Goal: Find specific page/section: Find specific page/section

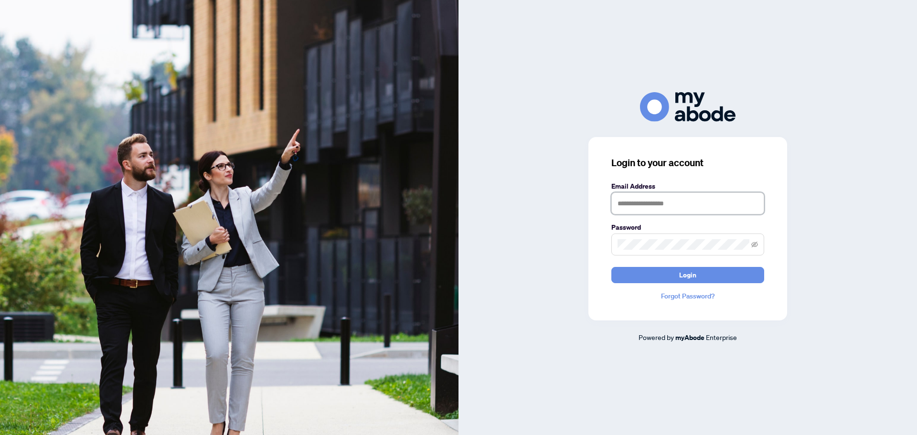
click at [661, 210] on input "text" at bounding box center [687, 204] width 153 height 22
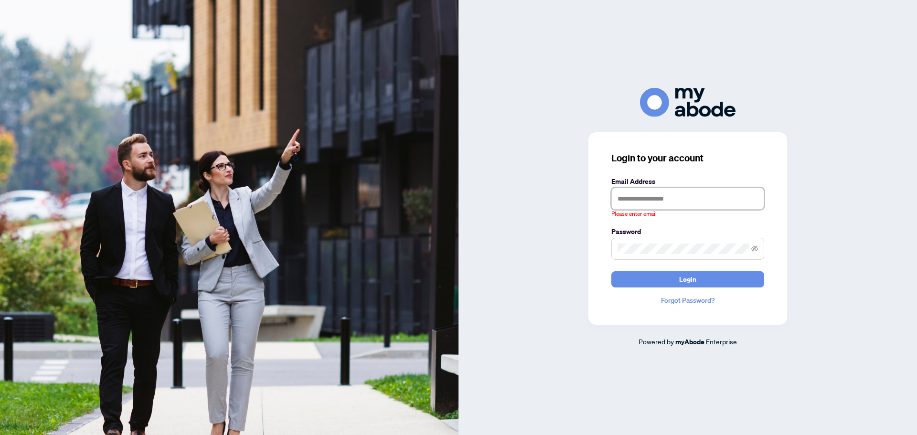
type input "**********"
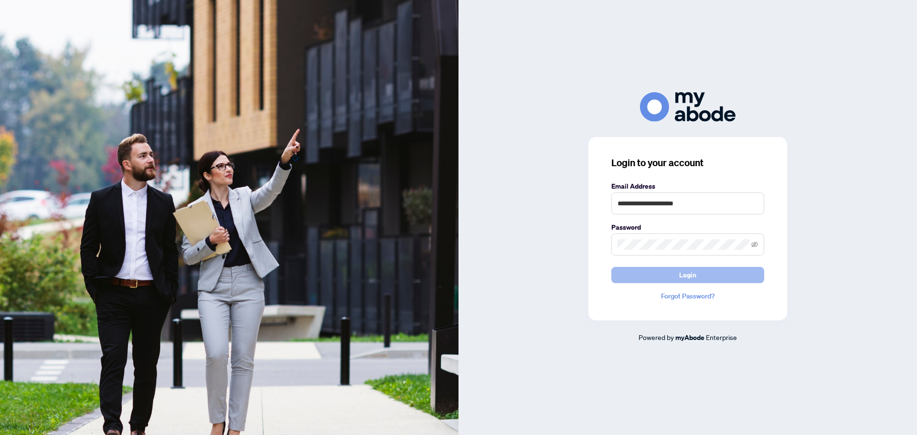
click at [672, 274] on button "Login" at bounding box center [687, 275] width 153 height 16
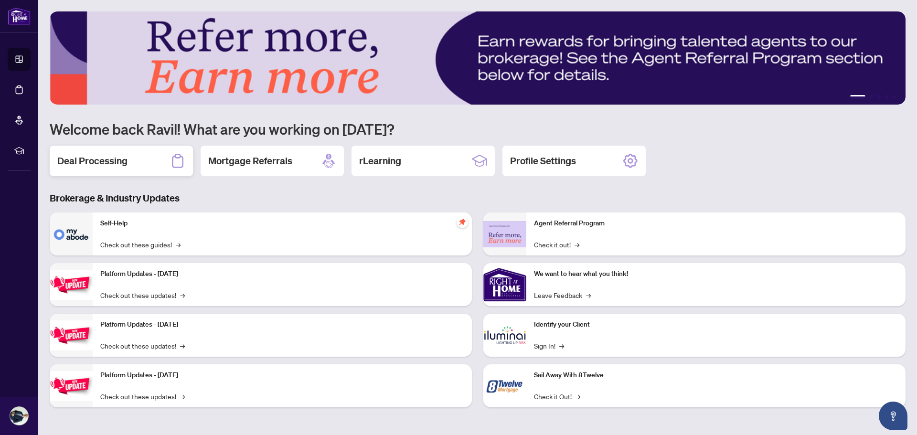
click at [176, 164] on icon at bounding box center [177, 160] width 15 height 15
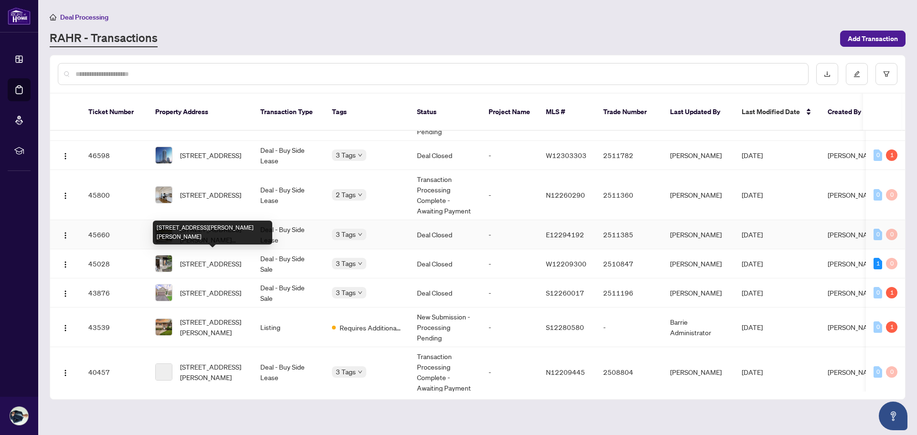
scroll to position [48, 0]
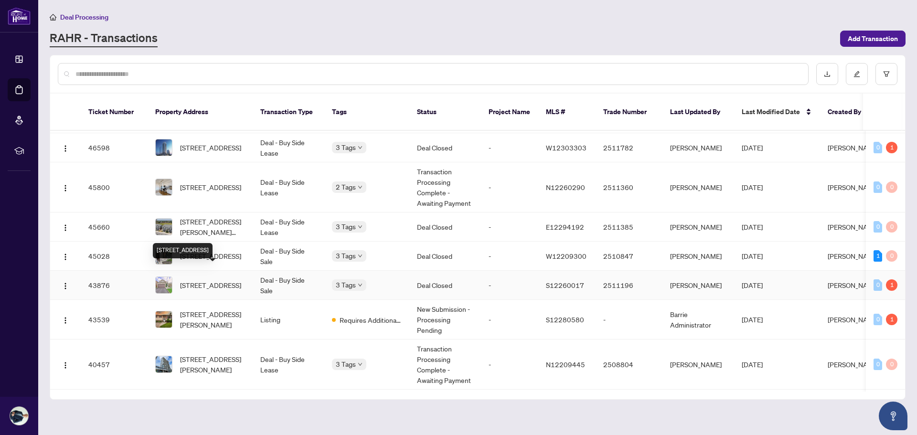
click at [219, 280] on span "20 PARISIAN Cres, Barrie, Ontario L4N 0Y9, Canada" at bounding box center [210, 285] width 61 height 11
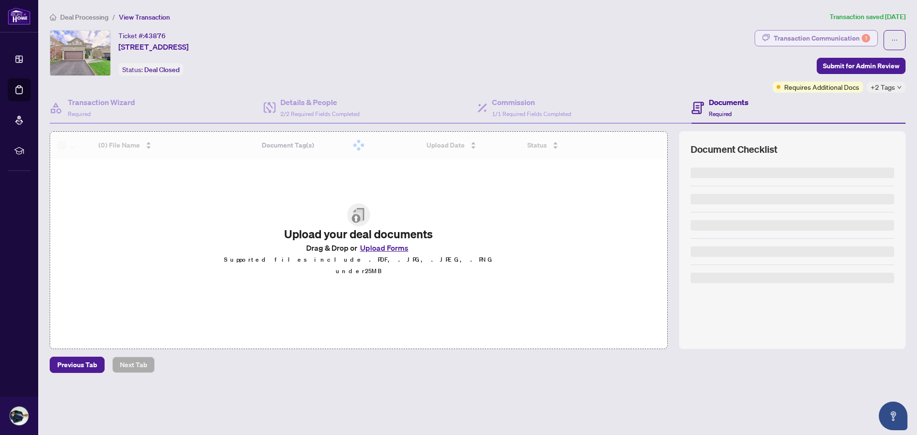
click at [827, 40] on div "Transaction Communication 1" at bounding box center [822, 38] width 96 height 15
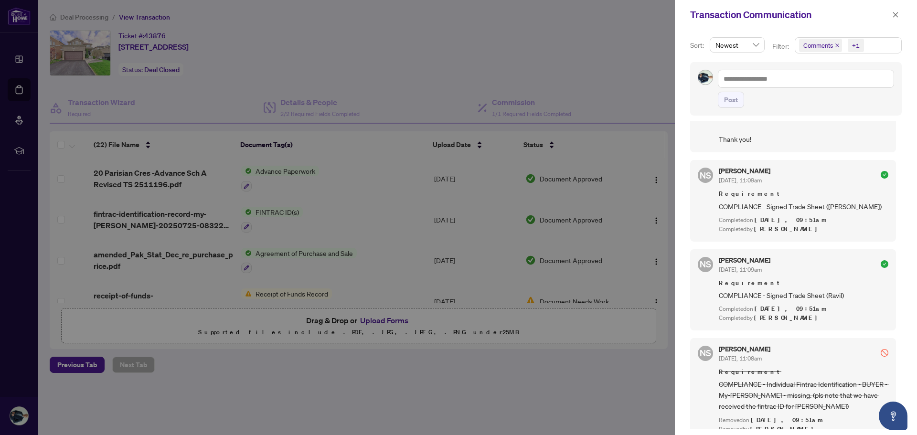
scroll to position [573, 0]
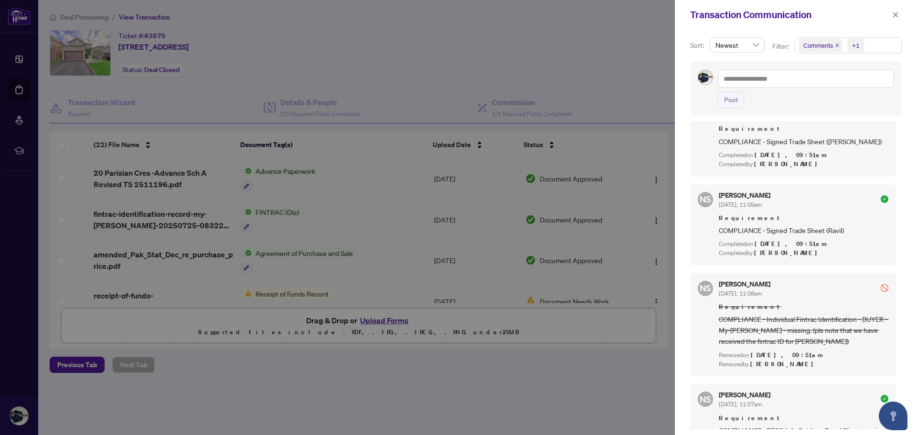
click at [345, 380] on div at bounding box center [458, 217] width 917 height 435
click at [894, 15] on icon "close" at bounding box center [895, 14] width 5 height 5
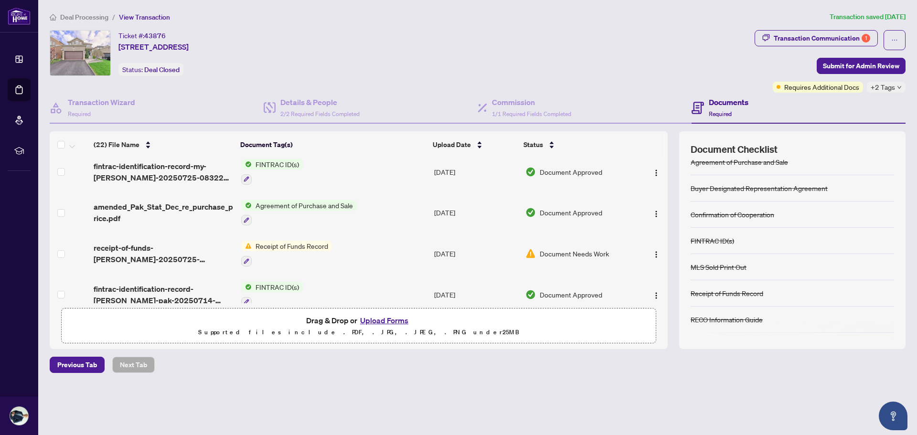
scroll to position [0, 0]
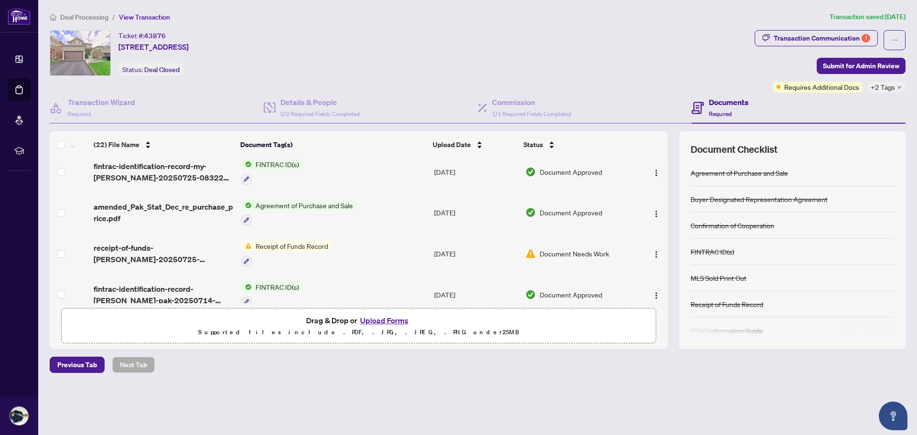
click at [376, 371] on div "Previous Tab Next Tab" at bounding box center [478, 365] width 856 height 16
